Goal: Information Seeking & Learning: Learn about a topic

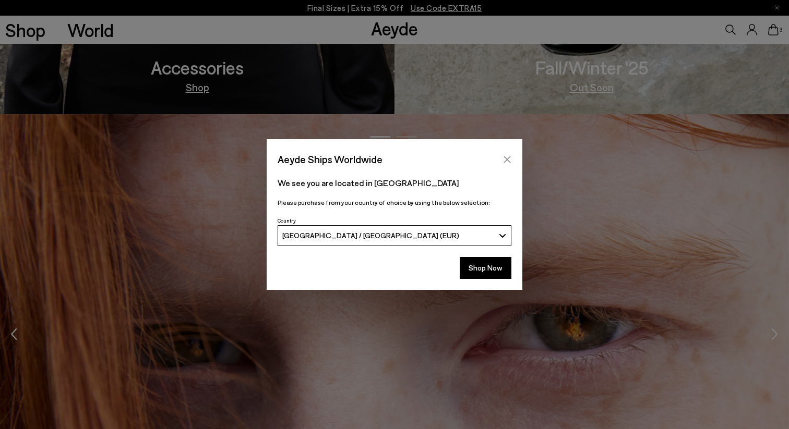
click at [508, 166] on button "Close" at bounding box center [507, 160] width 16 height 16
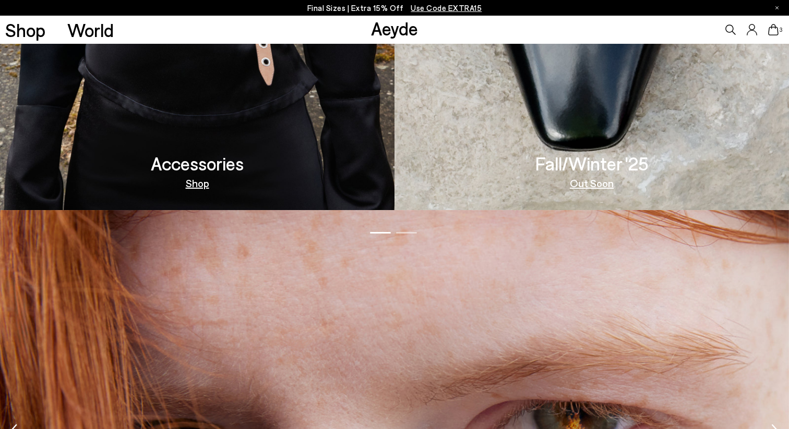
scroll to position [1259, 0]
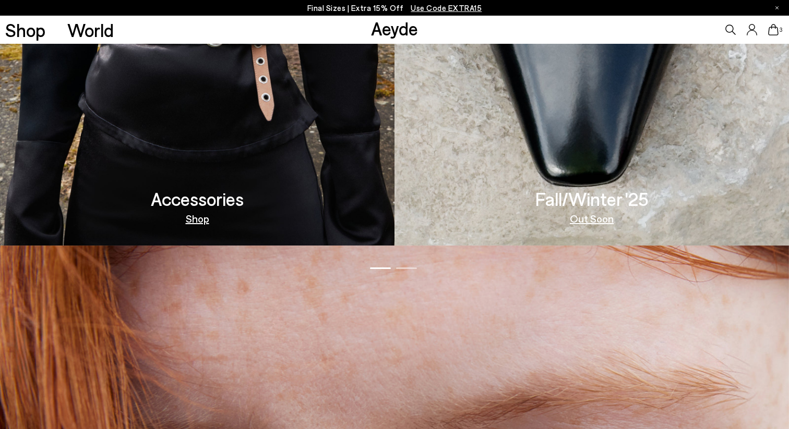
click at [589, 163] on img at bounding box center [591, 39] width 394 height 414
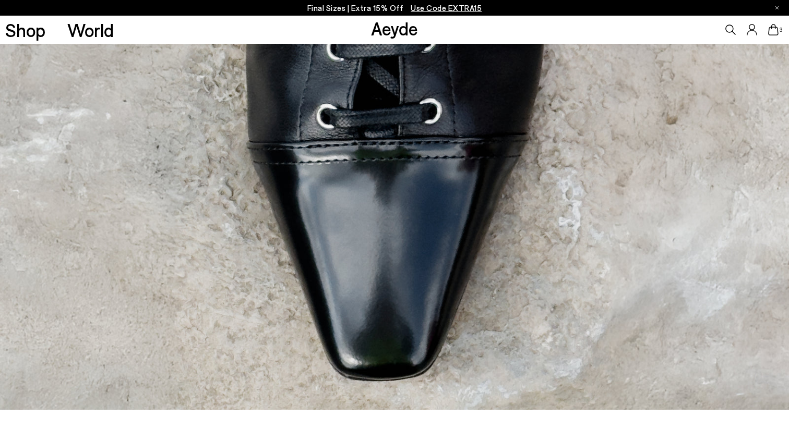
scroll to position [115, 0]
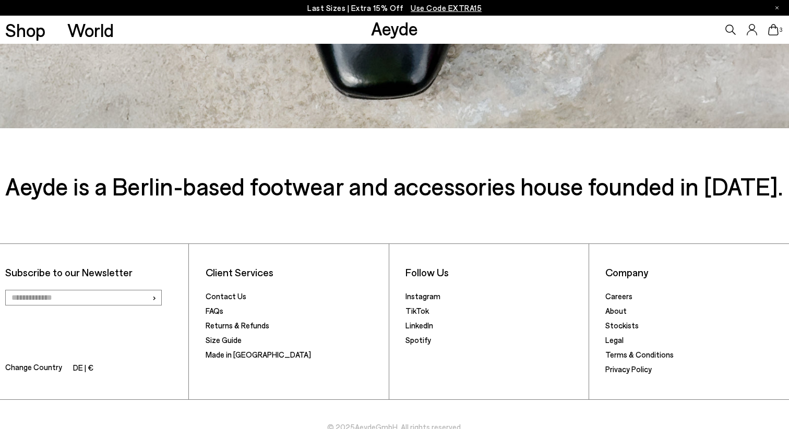
scroll to position [415, 0]
